Goal: Find specific page/section: Find specific page/section

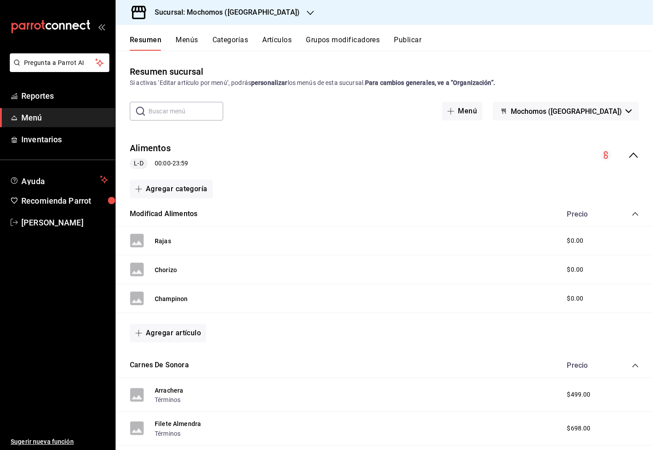
click at [277, 39] on button "Artículos" at bounding box center [276, 43] width 29 height 15
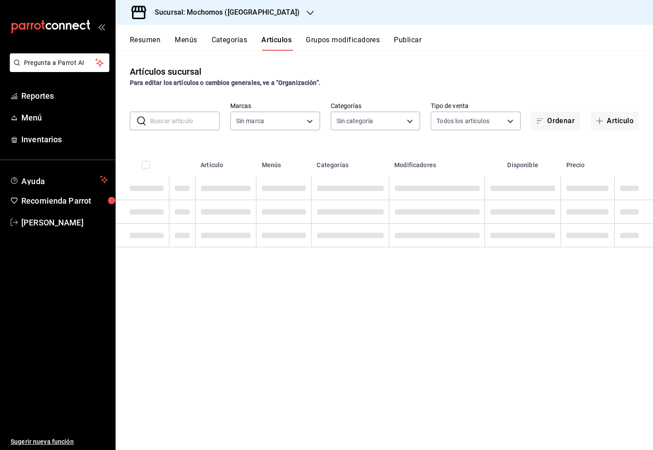
click at [186, 120] on input "text" at bounding box center [184, 121] width 69 height 18
type input "c"
type input "65eb7388-82e4-42fa-8caf-680550c77e6f"
type input "cas"
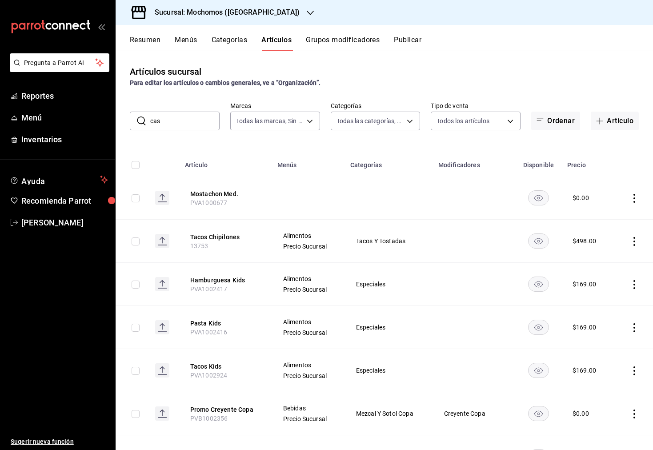
type input "357a9704-c999-4c63-af81-0c25438b67b5,a93eec79-672f-49c2-b1cd-14f211909374,5e983…"
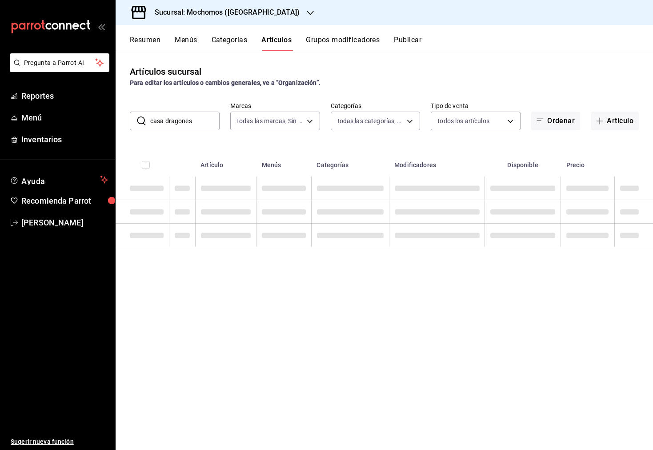
click at [218, 124] on input "casa dragones" at bounding box center [184, 121] width 69 height 18
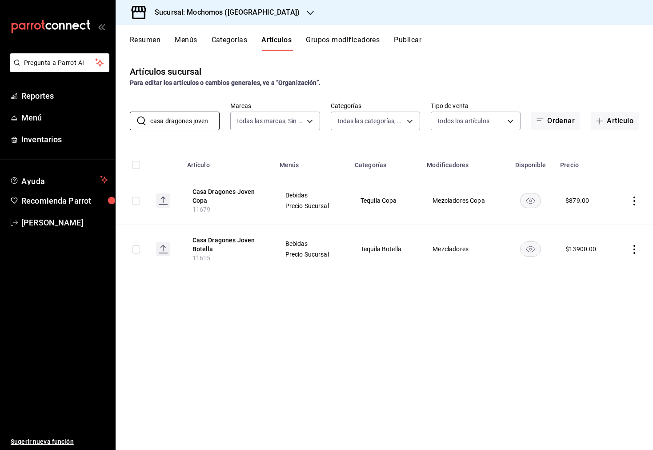
type input "casa dragones joven"
click at [249, 9] on h3 "Sucursal: Mochomos ([GEOGRAPHIC_DATA])" at bounding box center [224, 12] width 152 height 11
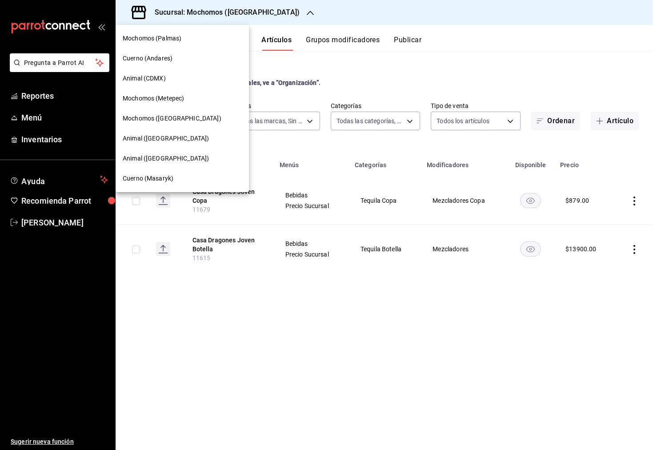
click at [215, 36] on div "Mochomos (Palmas)" at bounding box center [182, 38] width 119 height 9
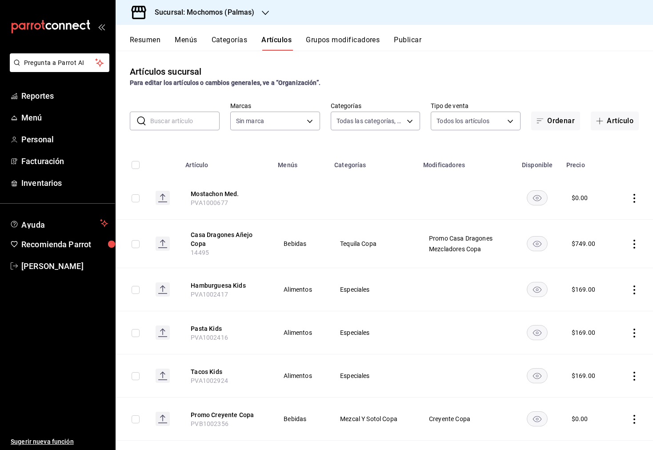
type input "bf8485d7-e0cc-45c4-ab71-007f8ecc3e56,b9965cb2-92ec-4840-853f-0e08f184e216,7b542…"
type input "70f98016-ab90-4f26-81e6-ab4884d8d8a0"
click at [186, 113] on input "text" at bounding box center [184, 121] width 69 height 18
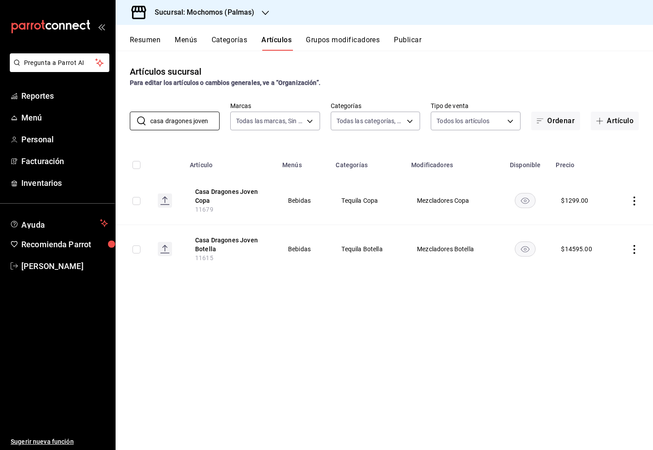
type input "casa dragones joven"
click at [263, 13] on icon "button" at bounding box center [265, 13] width 7 height 4
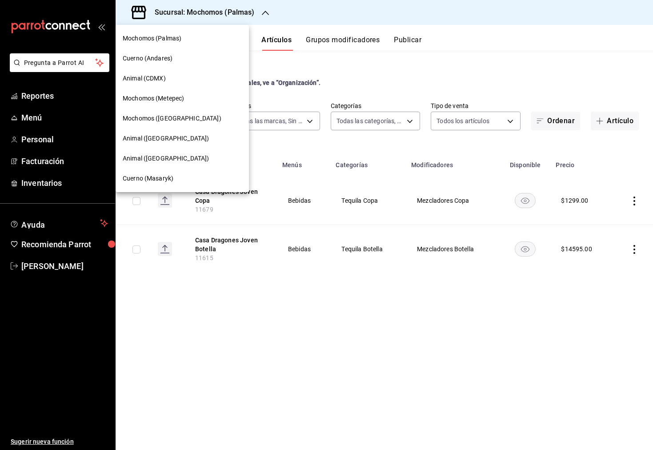
click at [203, 104] on div "Mochomos (Metepec)" at bounding box center [182, 98] width 133 height 20
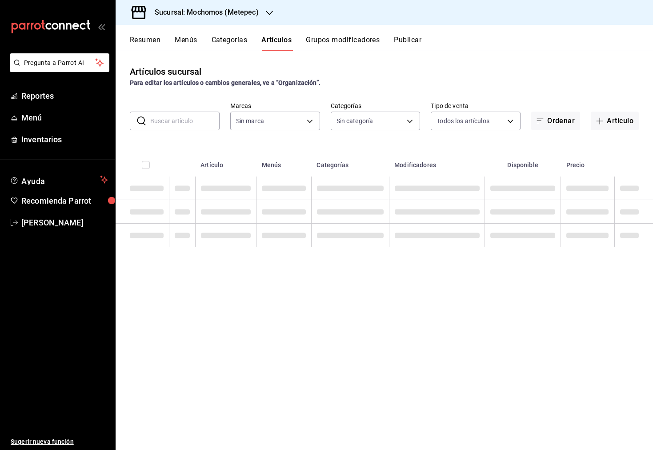
click at [167, 127] on input "text" at bounding box center [184, 121] width 69 height 18
type input "c9cbc288-c827-488d-81f5-370afefb1912,46081463-7037-4dd2-a9ab-e56ff6a8fa7c,bf958…"
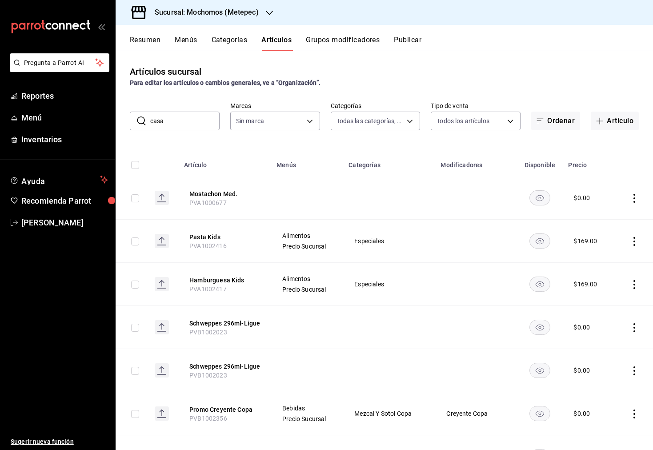
type input "casa"
type input "2365f74e-aa6b-4392-bdf2-72765591bddf"
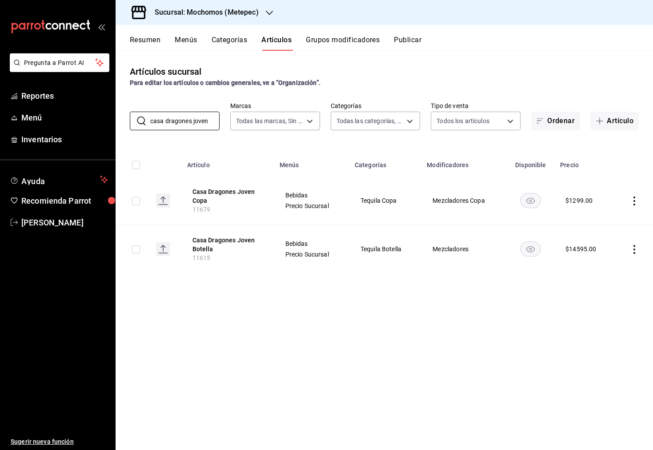
type input "casa dragones joven"
